Goal: Navigation & Orientation: Find specific page/section

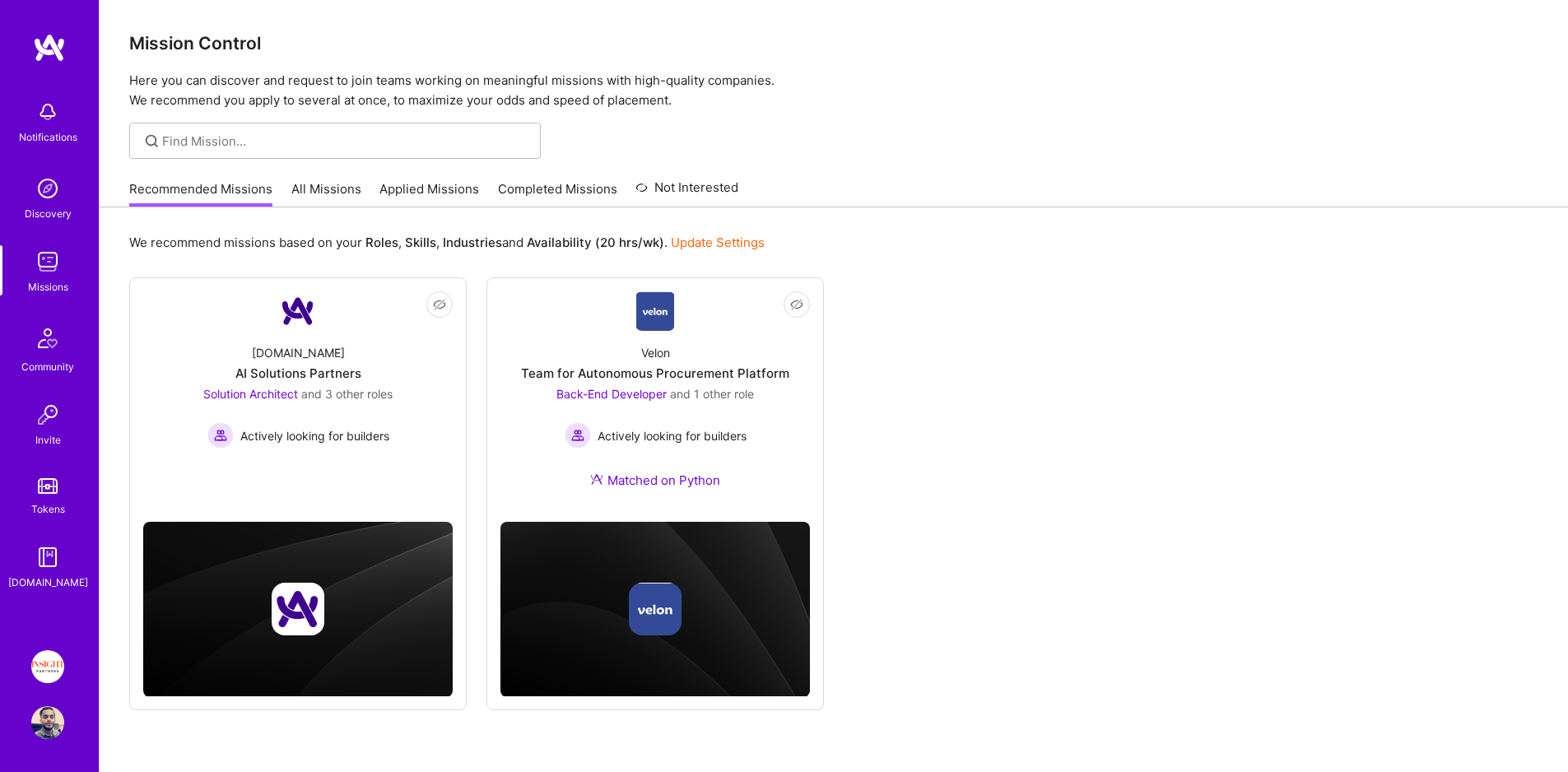
click at [448, 195] on link "Applied Missions" at bounding box center [430, 194] width 100 height 28
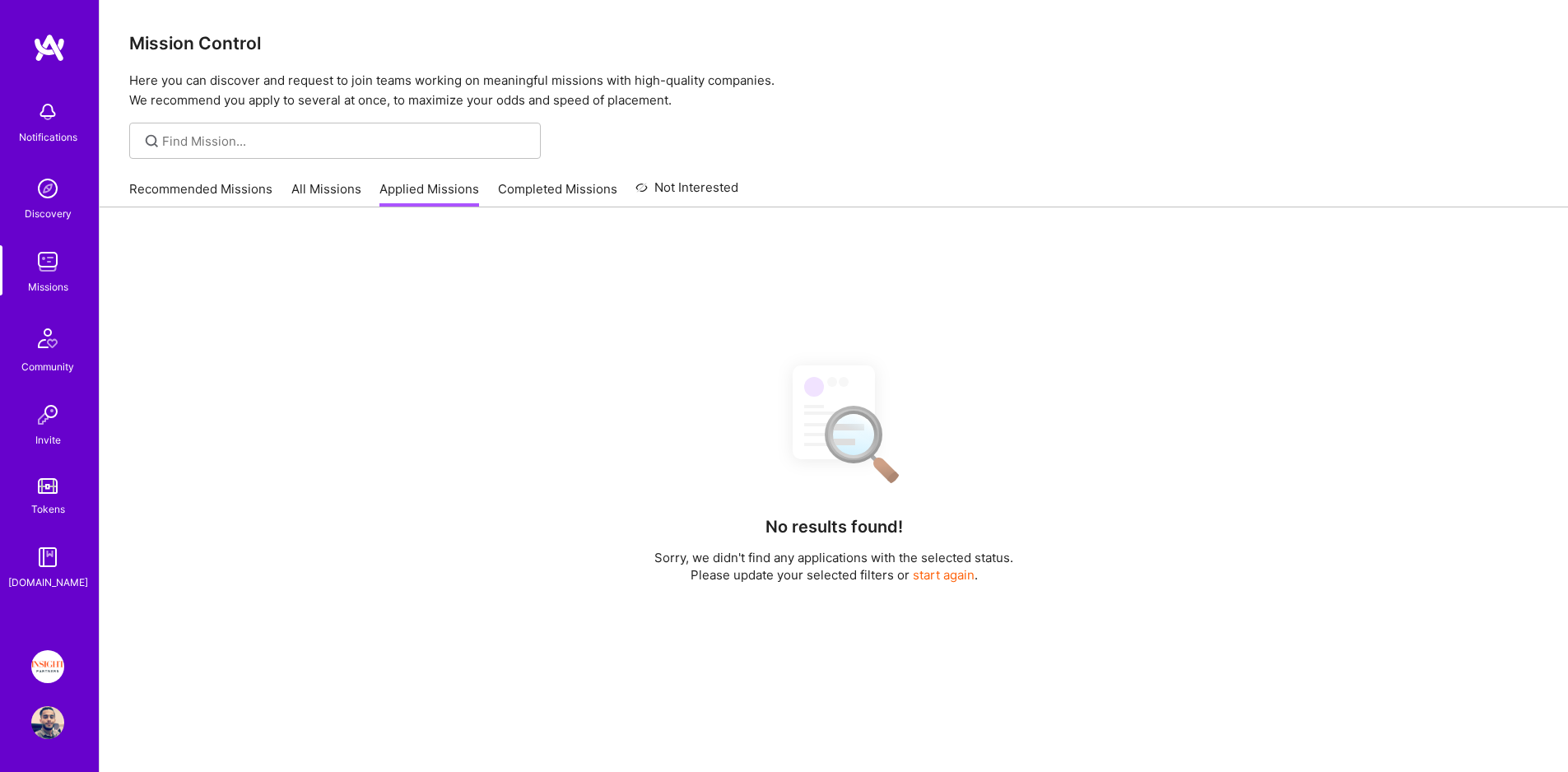
click at [475, 187] on div "Recommended Missions All Missions Applied Missions Completed Missions Not Inter…" at bounding box center [434, 188] width 610 height 35
click at [521, 192] on link "Completed Missions" at bounding box center [557, 194] width 120 height 28
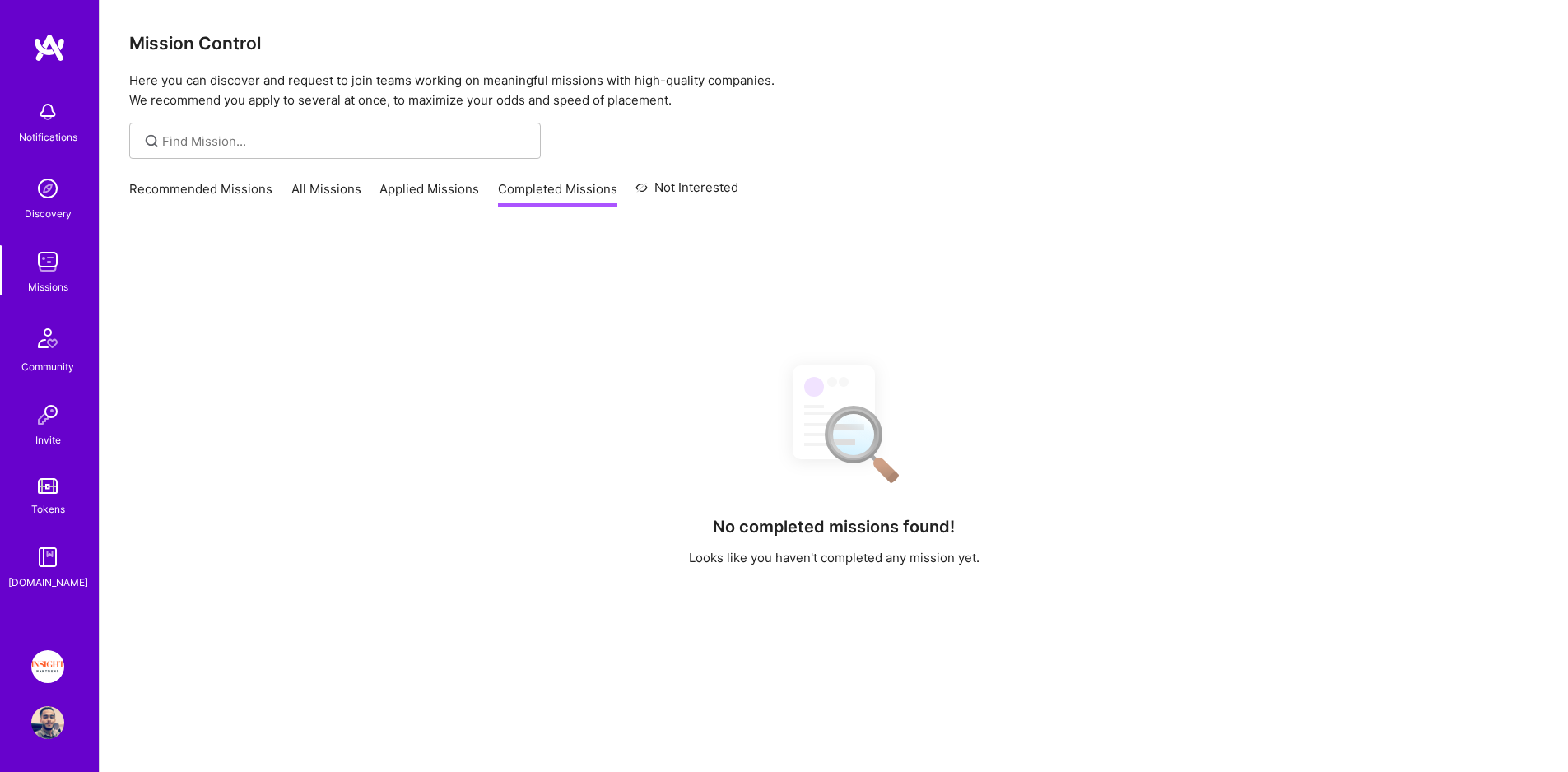
click at [319, 196] on link "All Missions" at bounding box center [325, 194] width 70 height 28
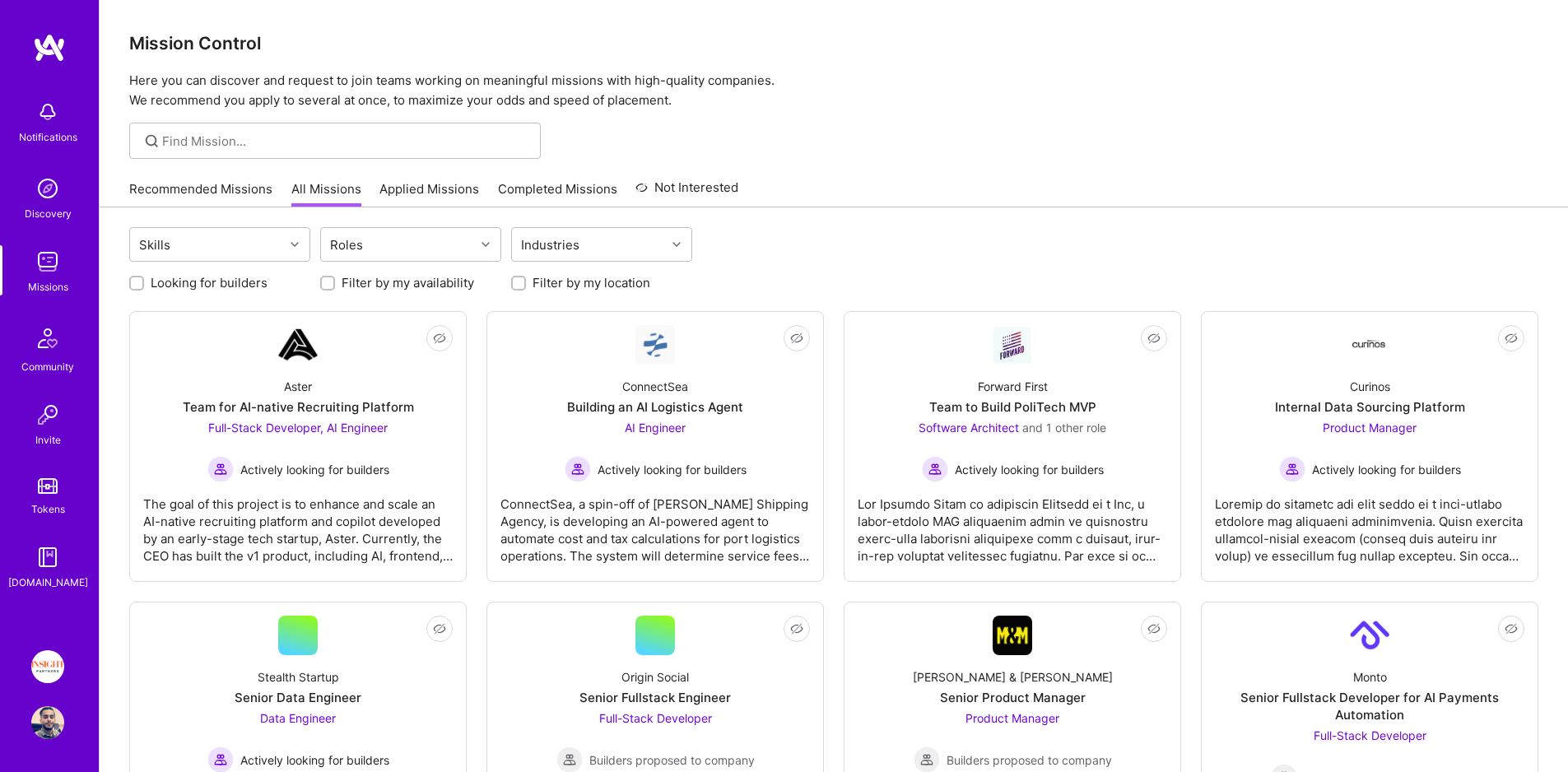
click at [180, 189] on link "Recommended Missions" at bounding box center [201, 194] width 143 height 28
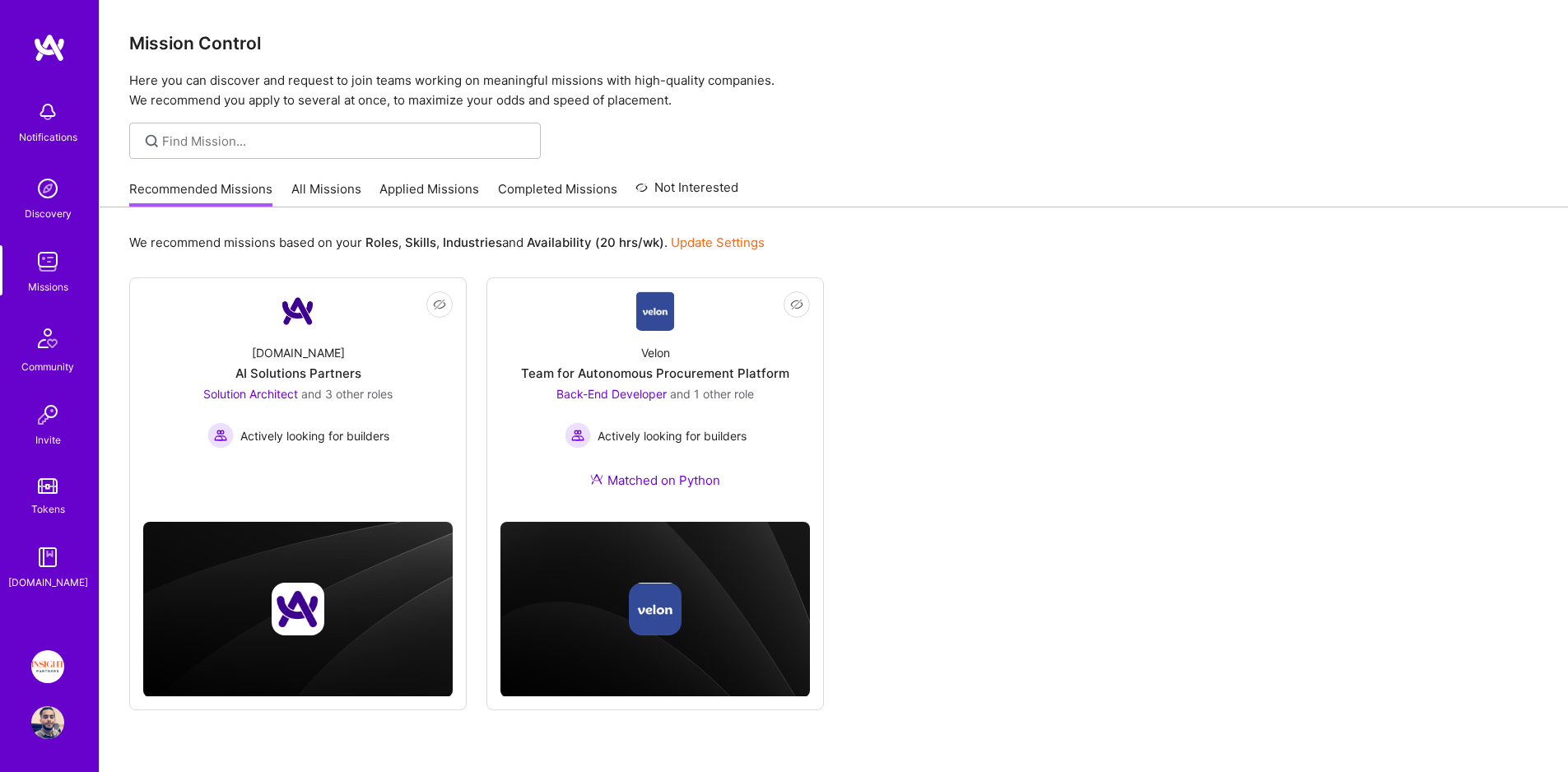
click at [432, 200] on link "Applied Missions" at bounding box center [430, 194] width 100 height 28
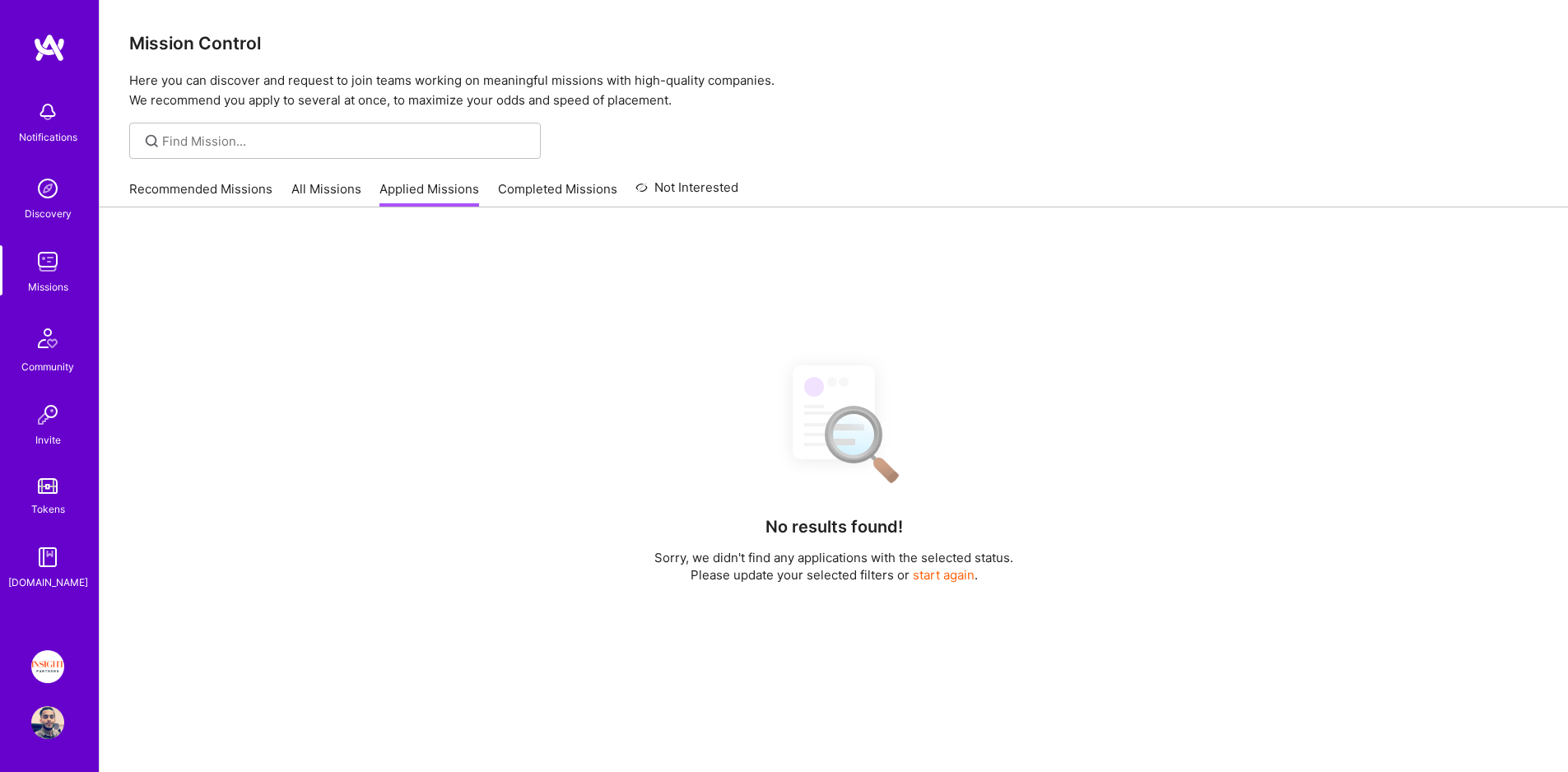
click at [566, 198] on link "Completed Missions" at bounding box center [557, 194] width 120 height 28
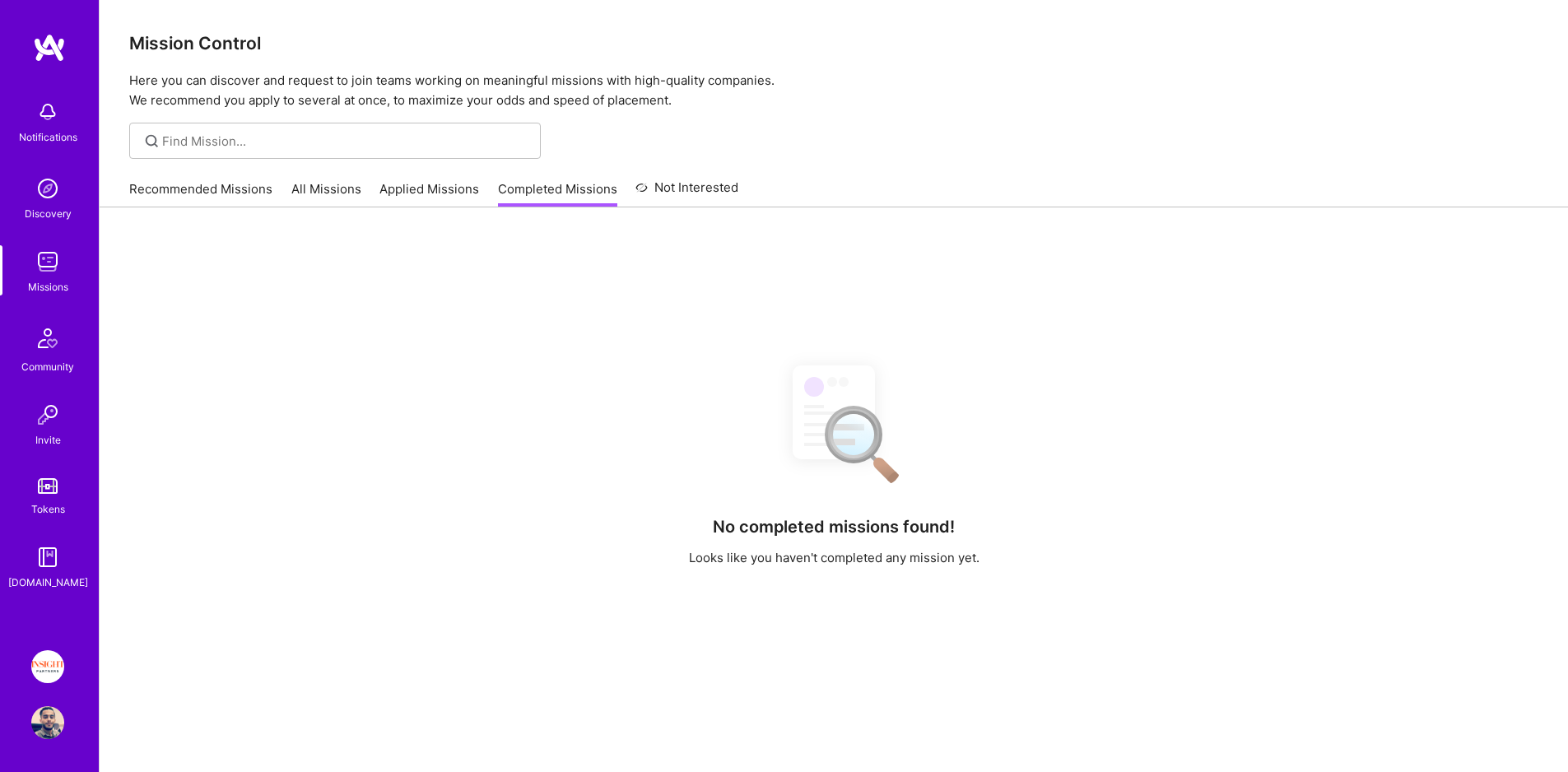
click at [334, 189] on link "All Missions" at bounding box center [325, 194] width 70 height 28
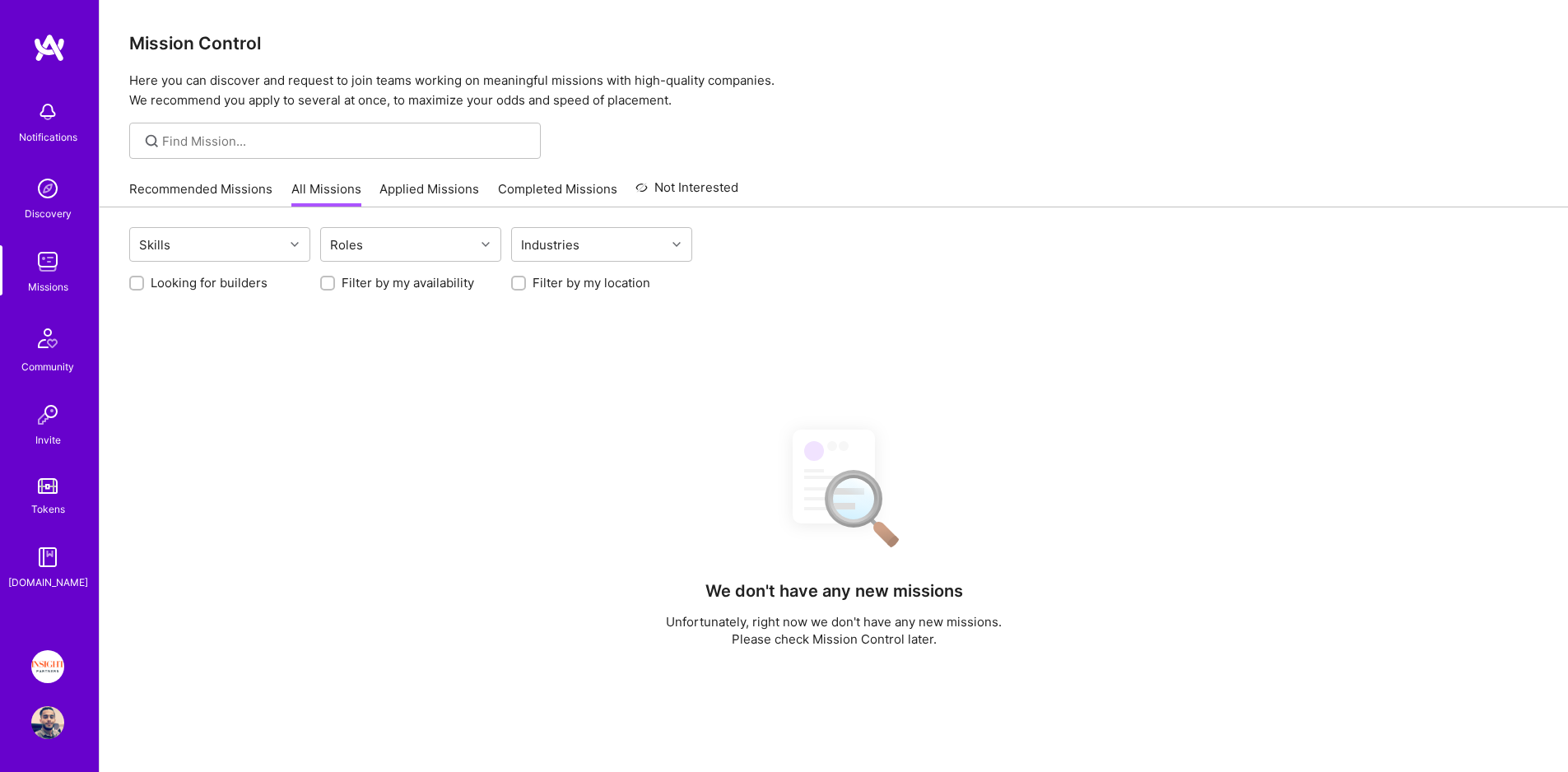
click at [235, 188] on link "Recommended Missions" at bounding box center [201, 194] width 143 height 28
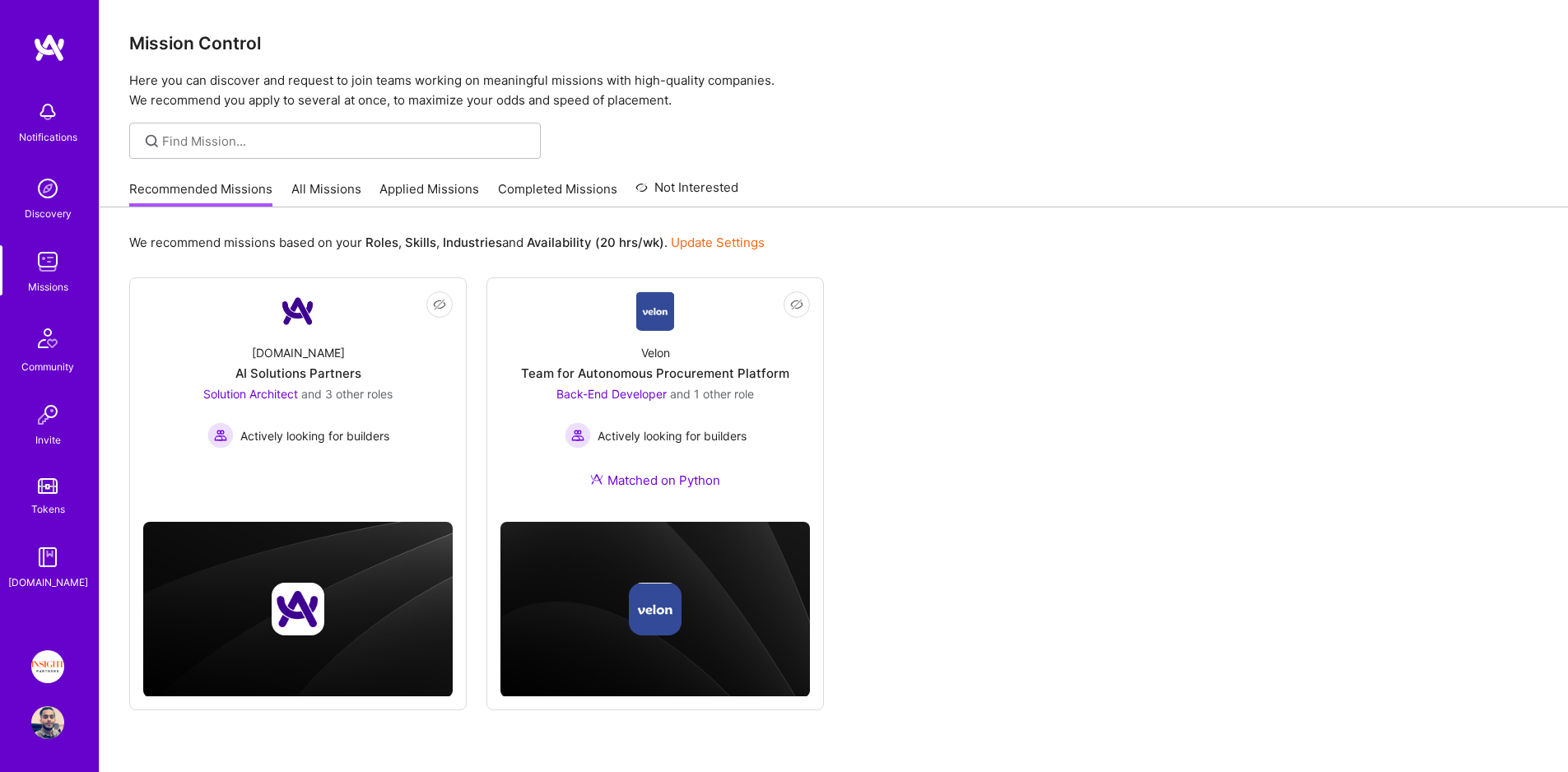
click at [392, 189] on link "Applied Missions" at bounding box center [430, 194] width 100 height 28
